Goal: Task Accomplishment & Management: Complete application form

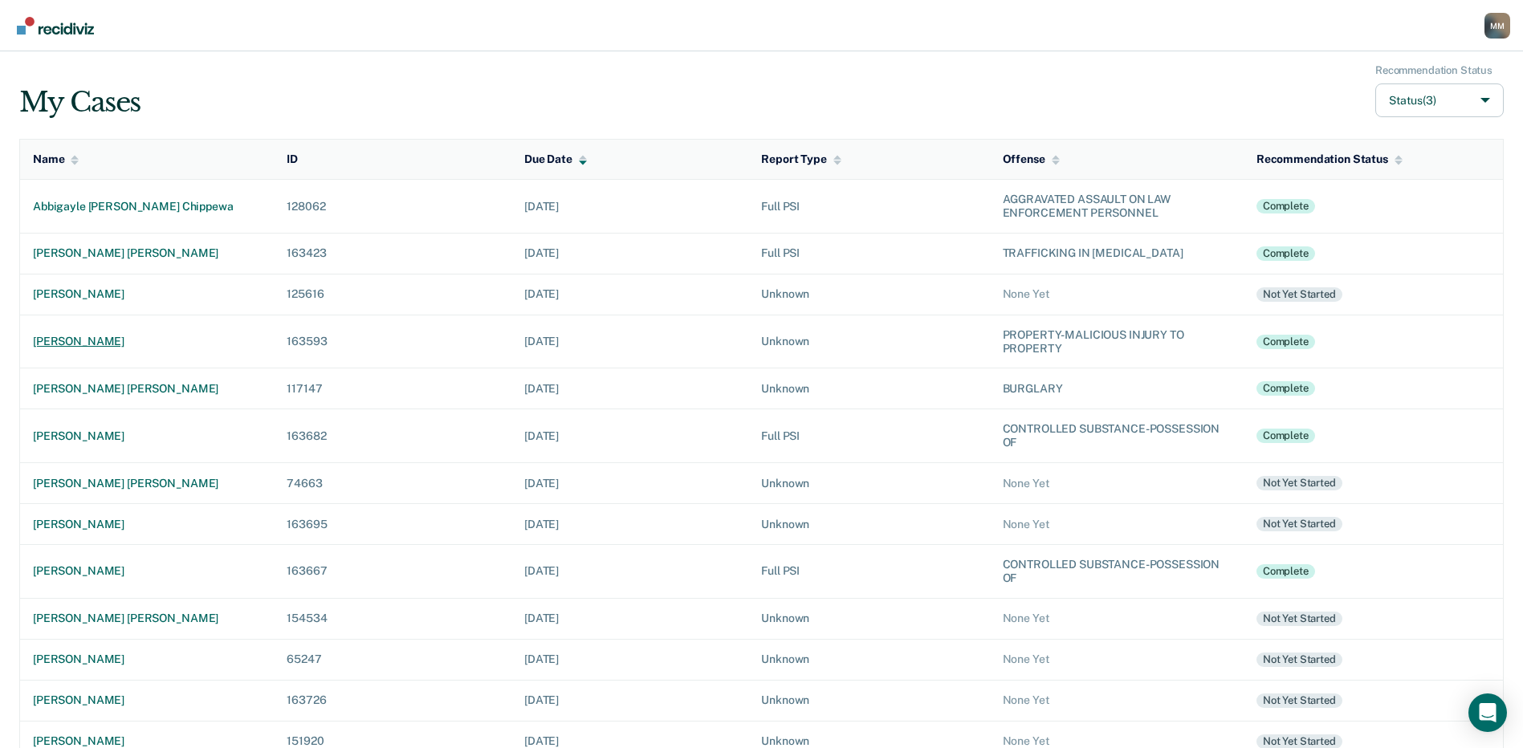
click at [108, 341] on div "[PERSON_NAME]" at bounding box center [147, 342] width 228 height 14
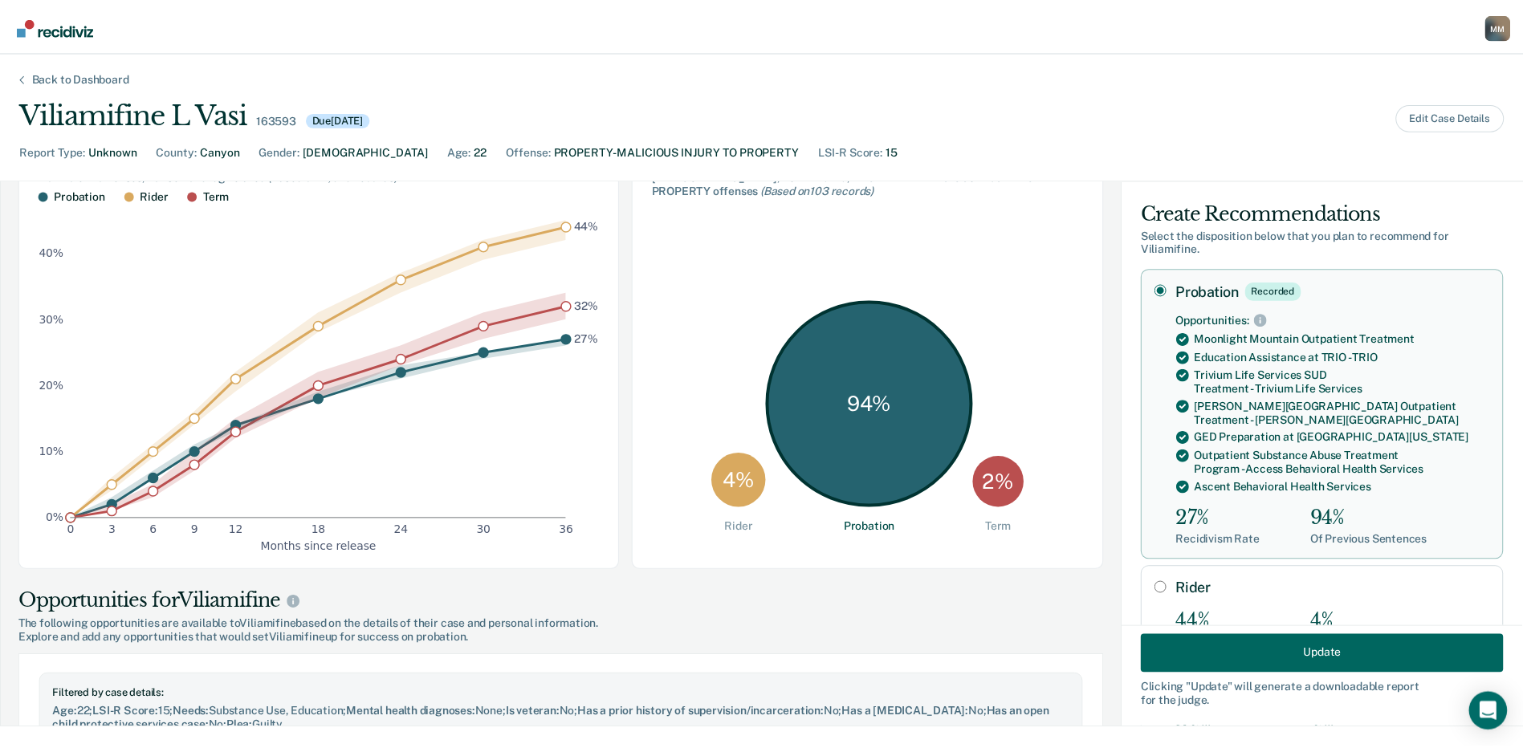
scroll to position [161, 0]
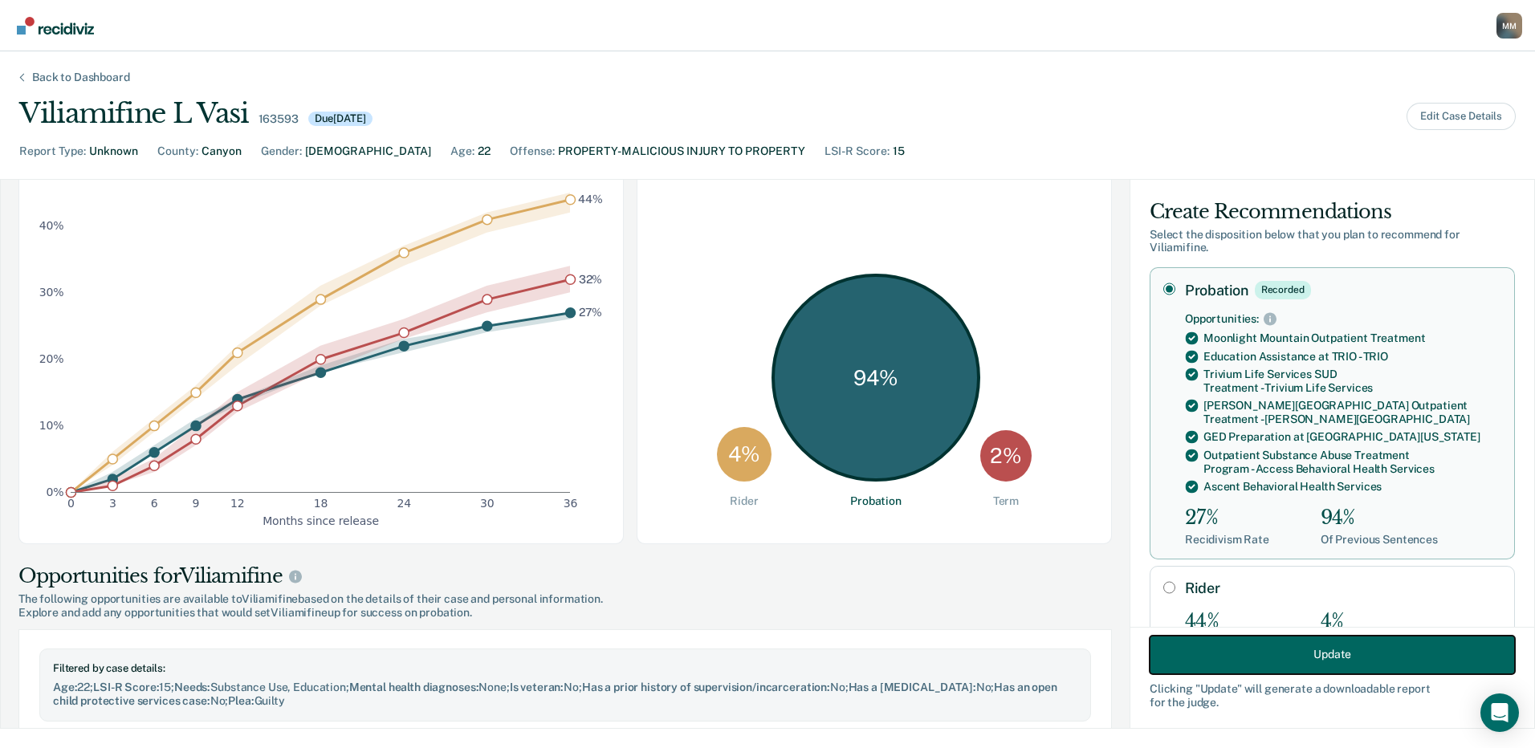
click at [1324, 650] on button "Update" at bounding box center [1331, 654] width 365 height 39
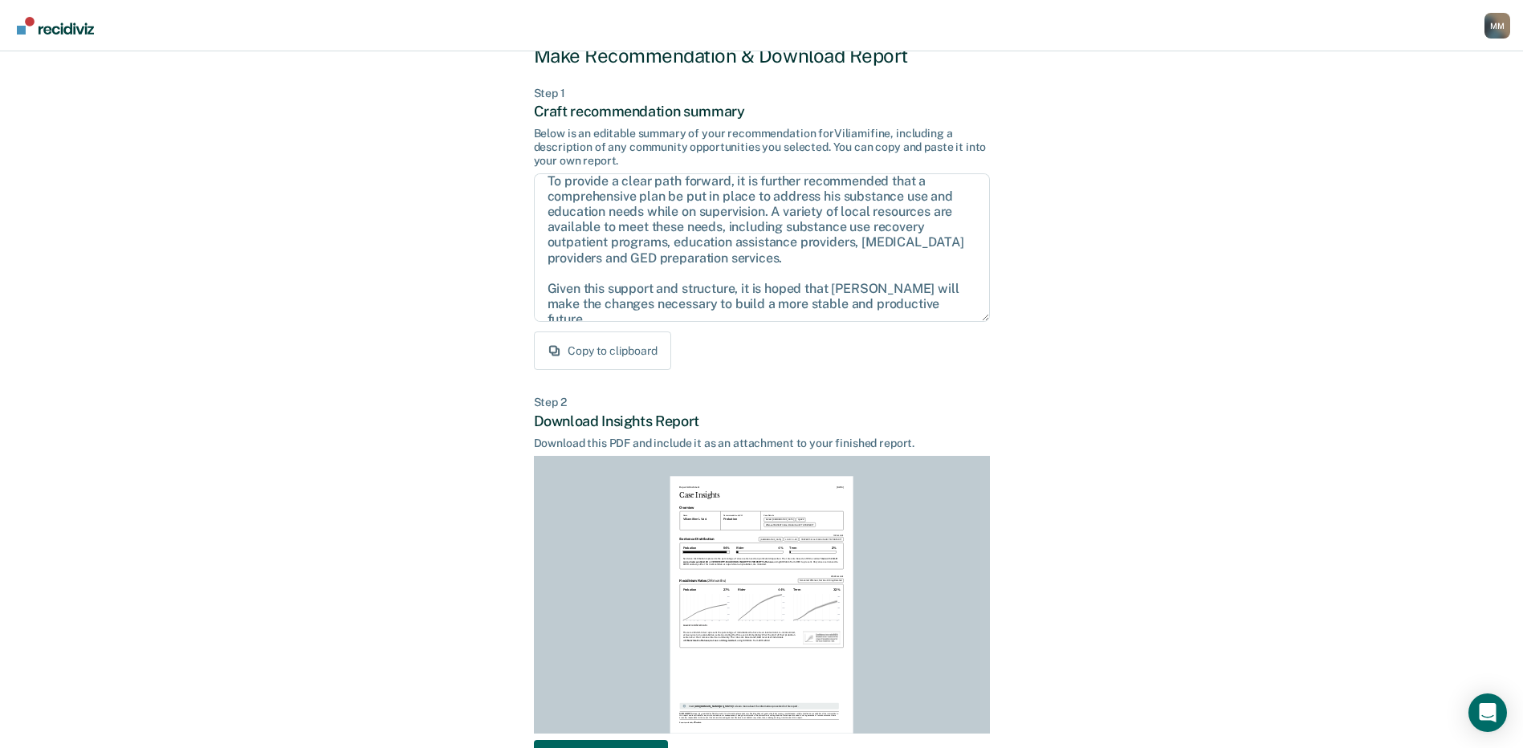
scroll to position [80, 0]
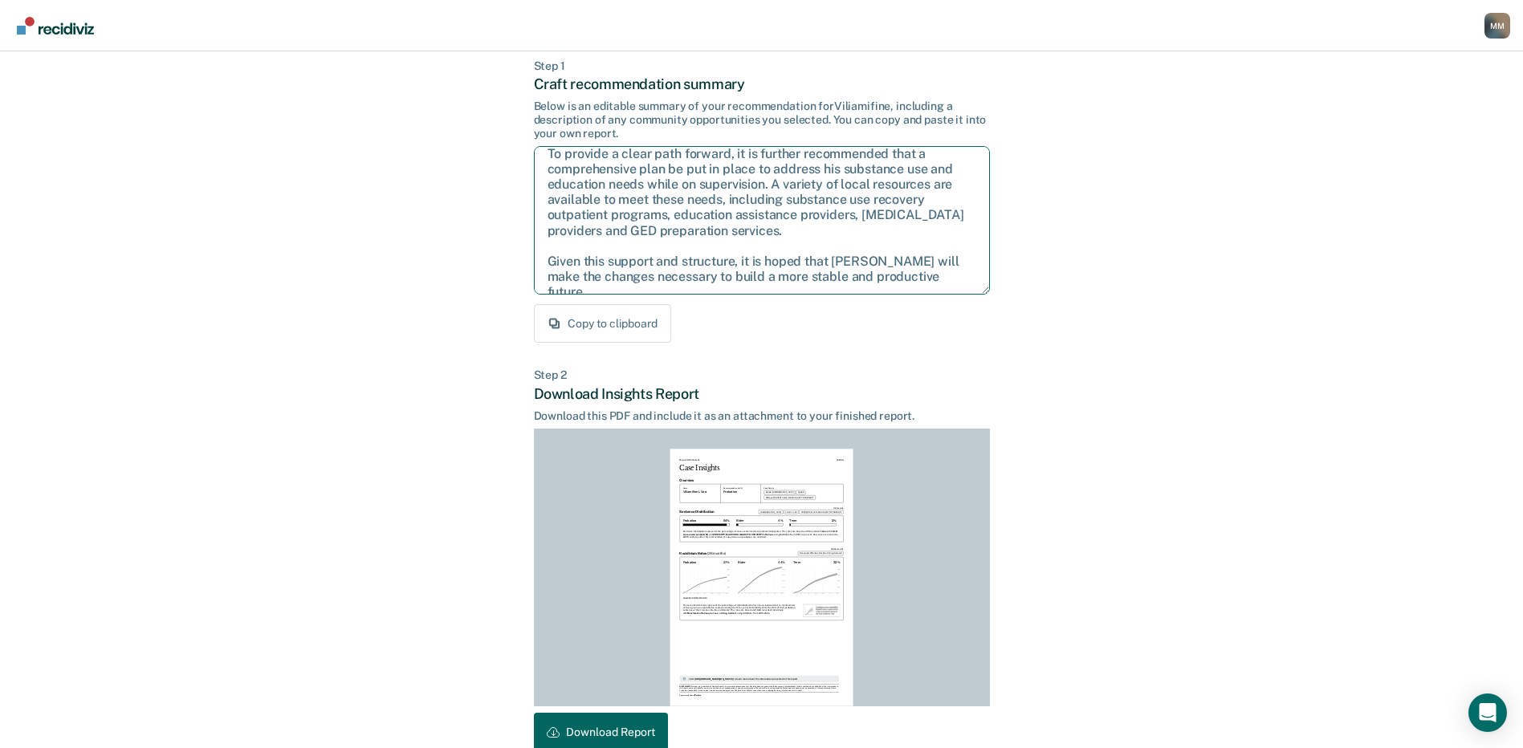
drag, startPoint x: 547, startPoint y: 255, endPoint x: 945, endPoint y: 276, distance: 398.7
click at [945, 276] on textarea "After careful consideration of the details of this case, it is recommended that…" at bounding box center [762, 220] width 456 height 148
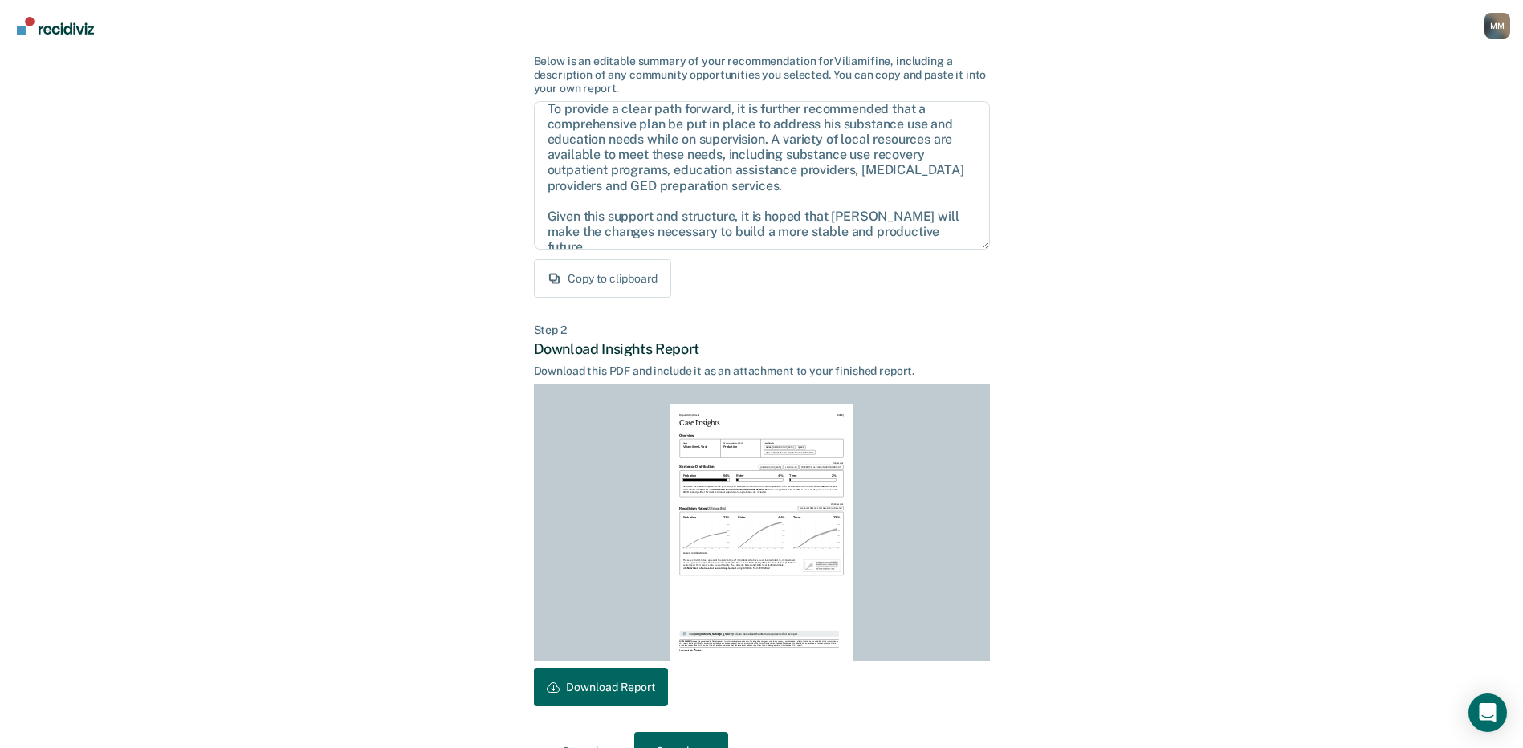
scroll to position [167, 0]
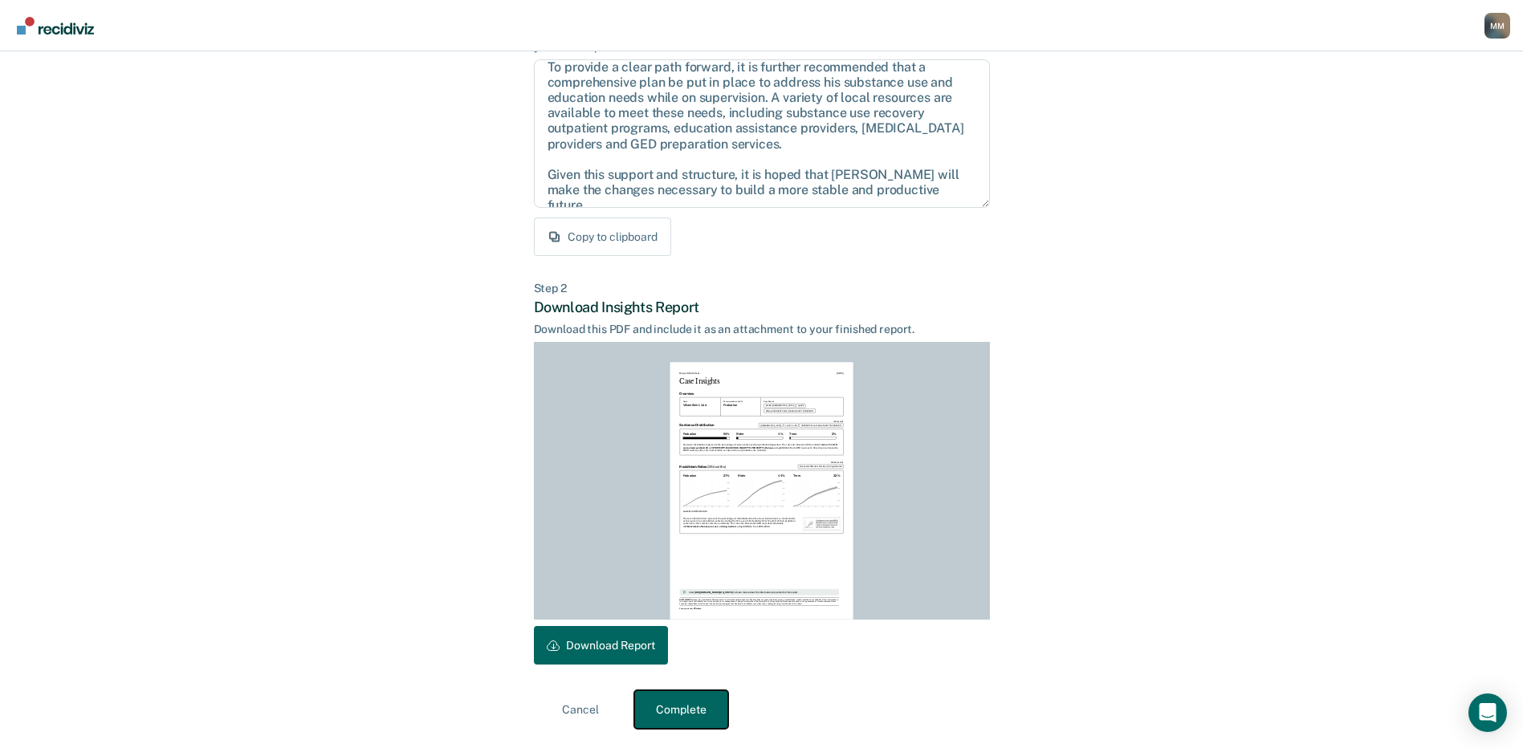
click at [683, 707] on button "Complete" at bounding box center [681, 709] width 94 height 39
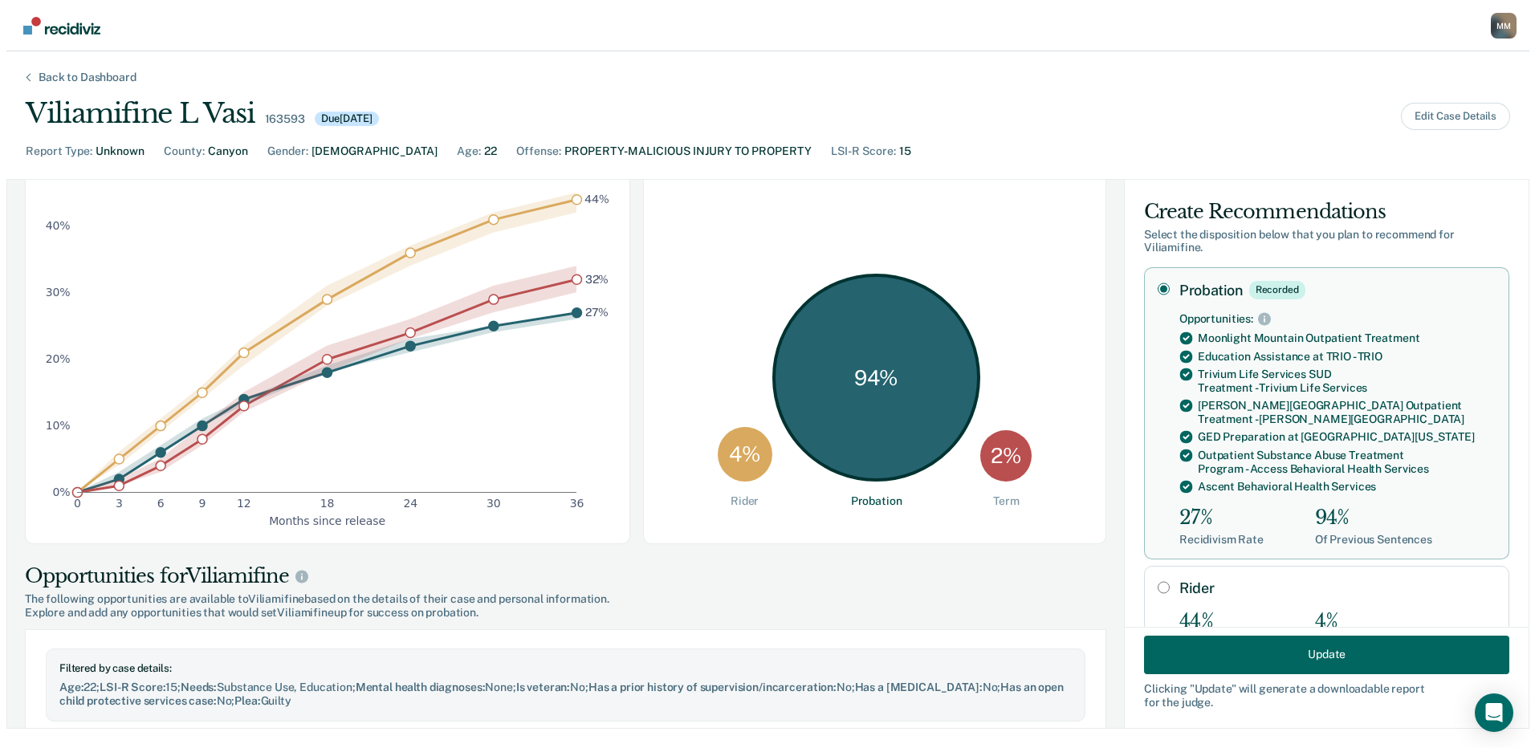
scroll to position [0, 0]
